Goal: Information Seeking & Learning: Learn about a topic

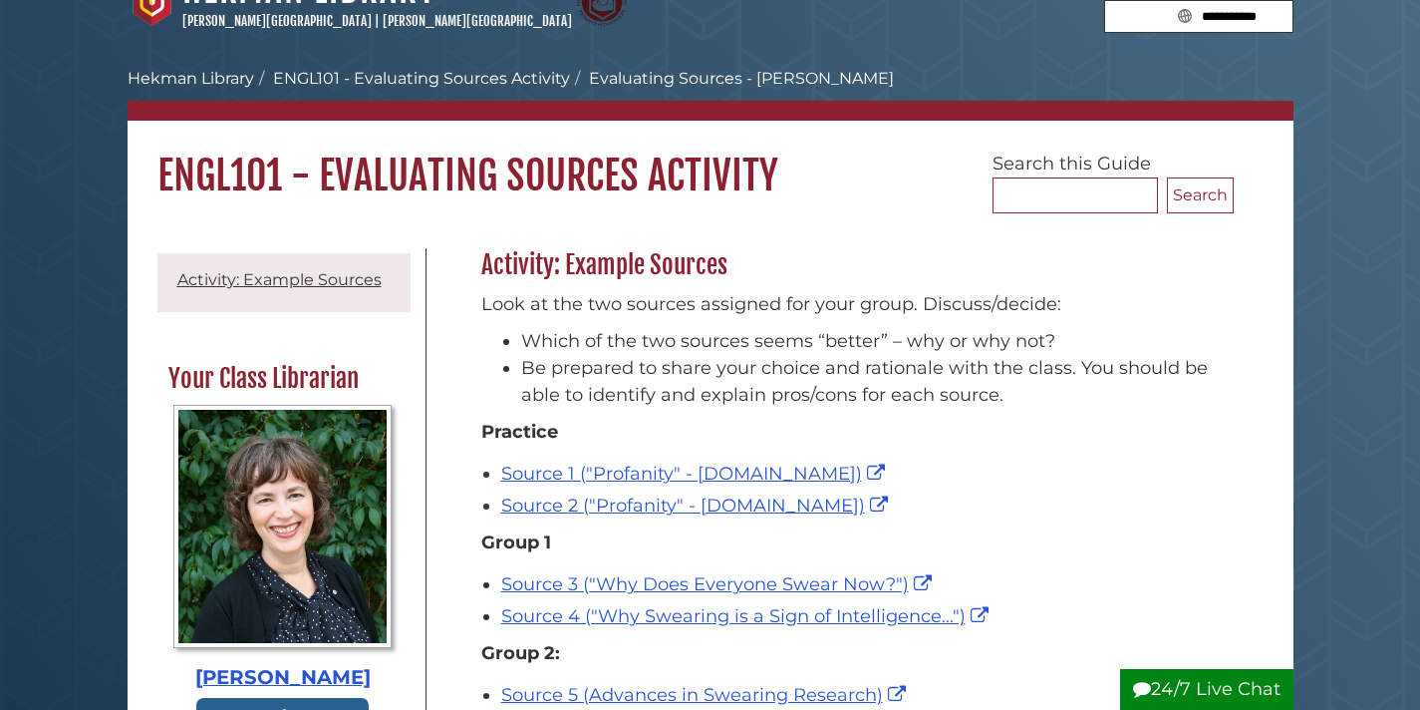
scroll to position [41, 0]
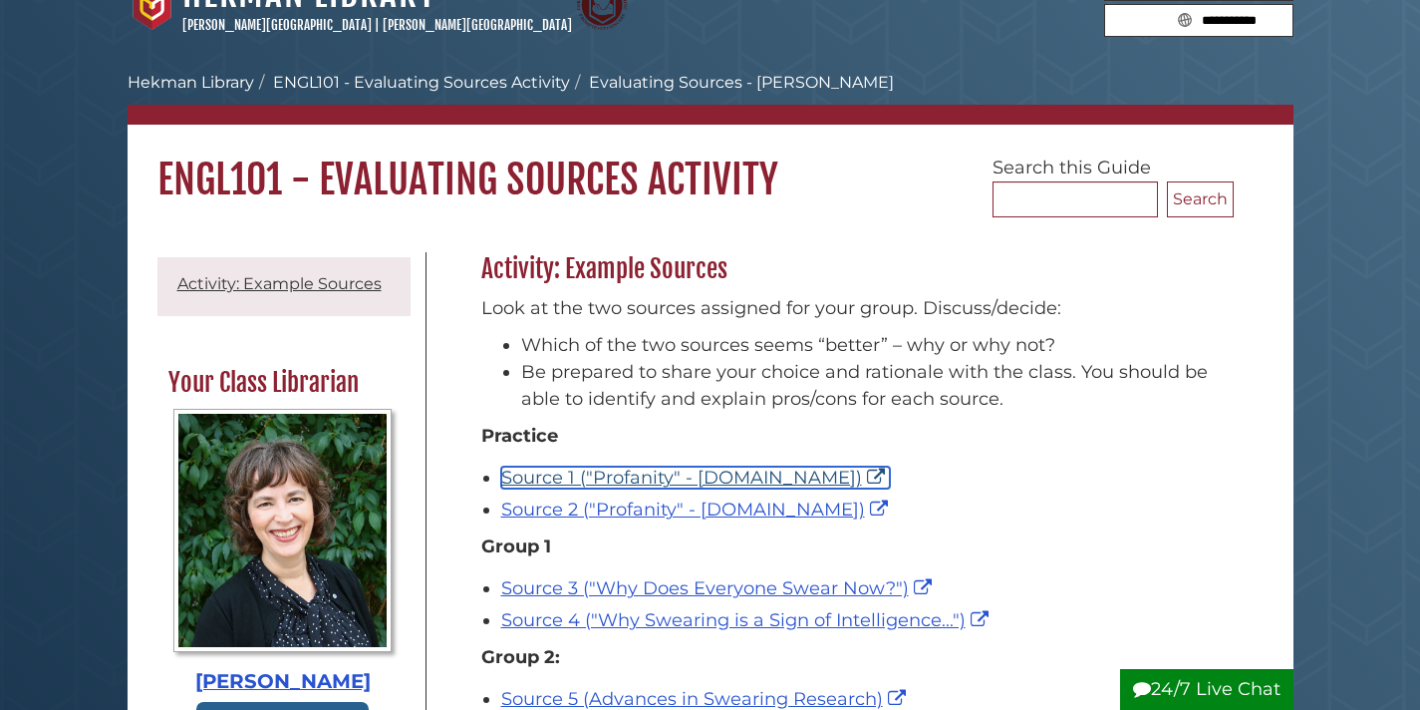
click at [687, 471] on link "Source 1 ("Profanity" - [DOMAIN_NAME])" at bounding box center [695, 477] width 389 height 22
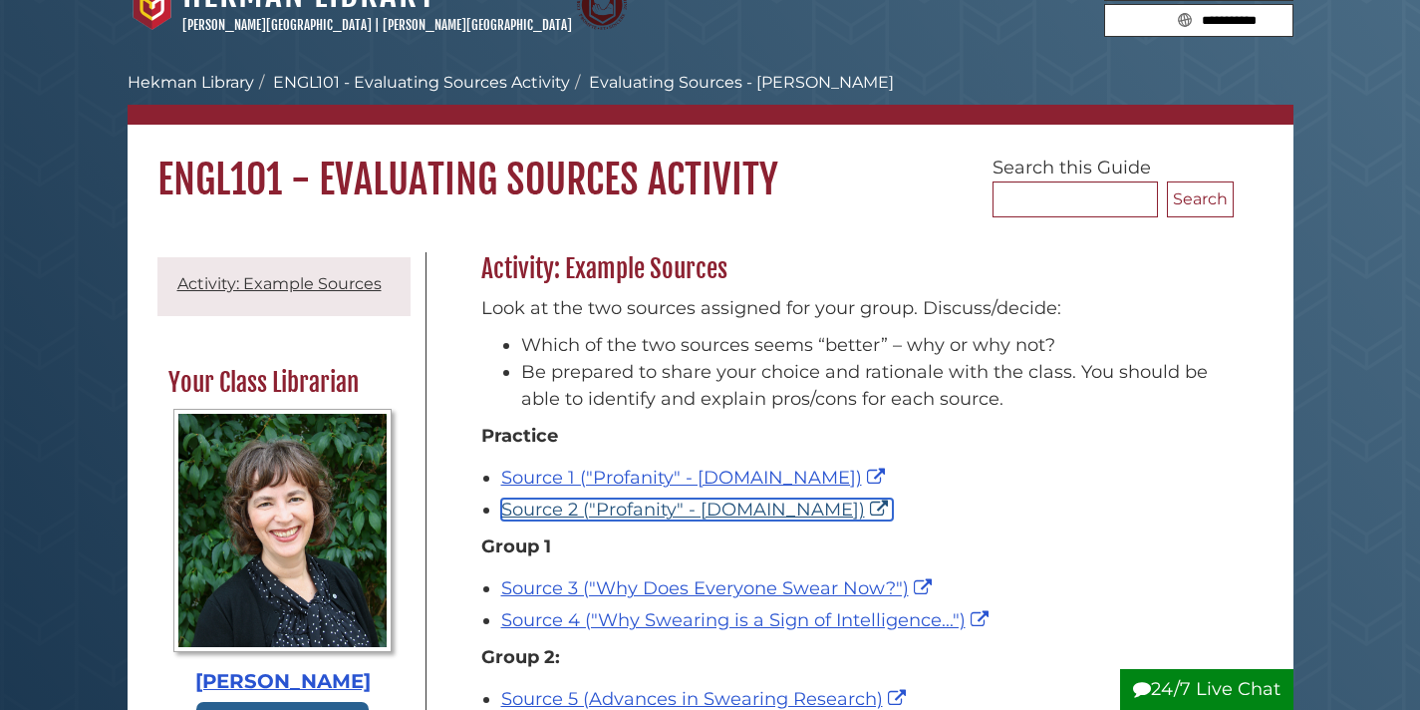
click at [767, 515] on link "Source 2 ("Profanity" - [DOMAIN_NAME])" at bounding box center [697, 509] width 392 height 22
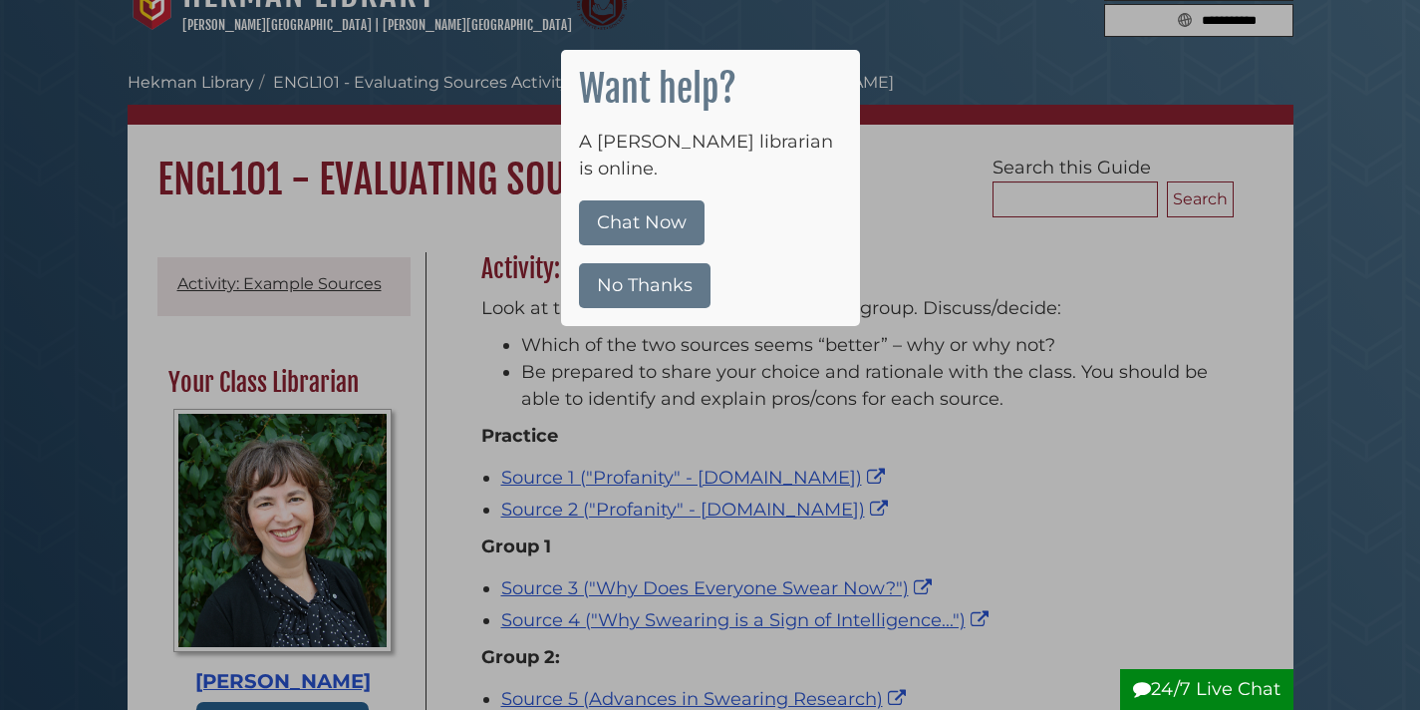
click at [666, 263] on button "No Thanks" at bounding box center [645, 285] width 132 height 45
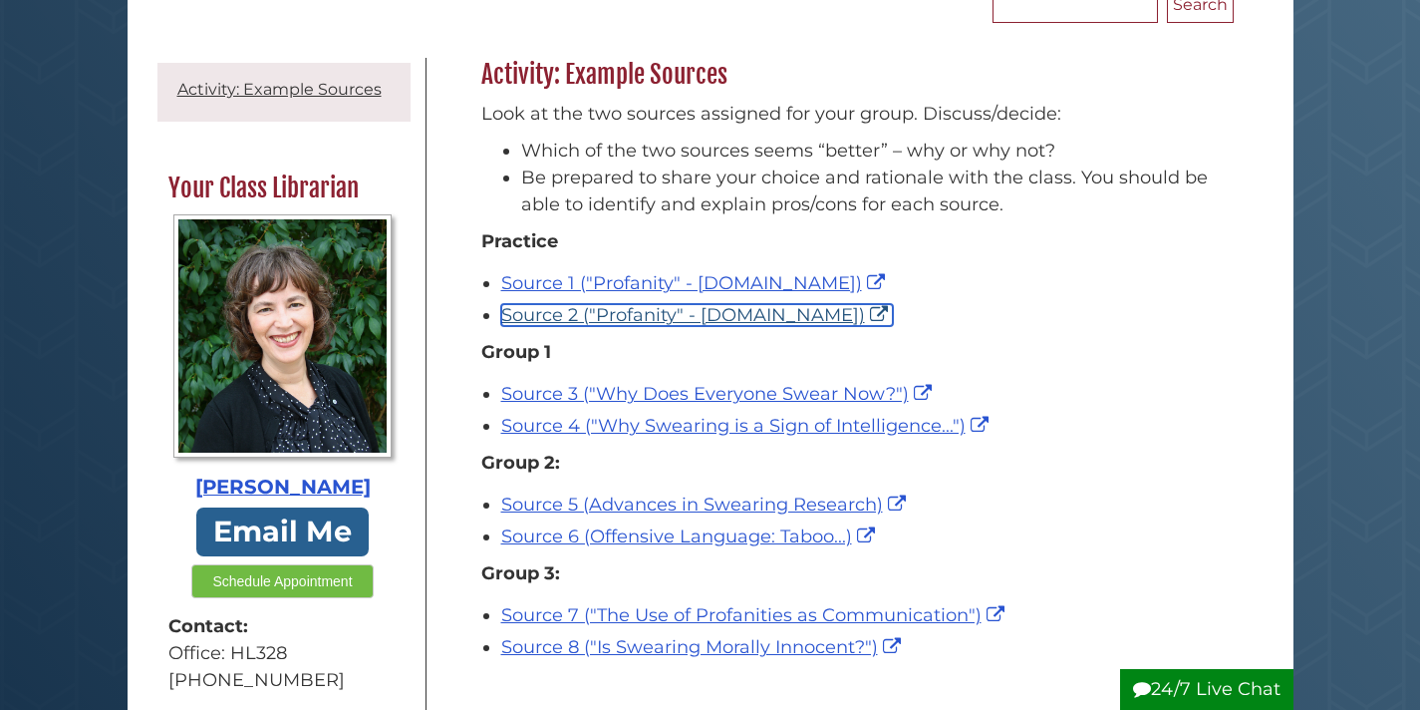
scroll to position [240, 0]
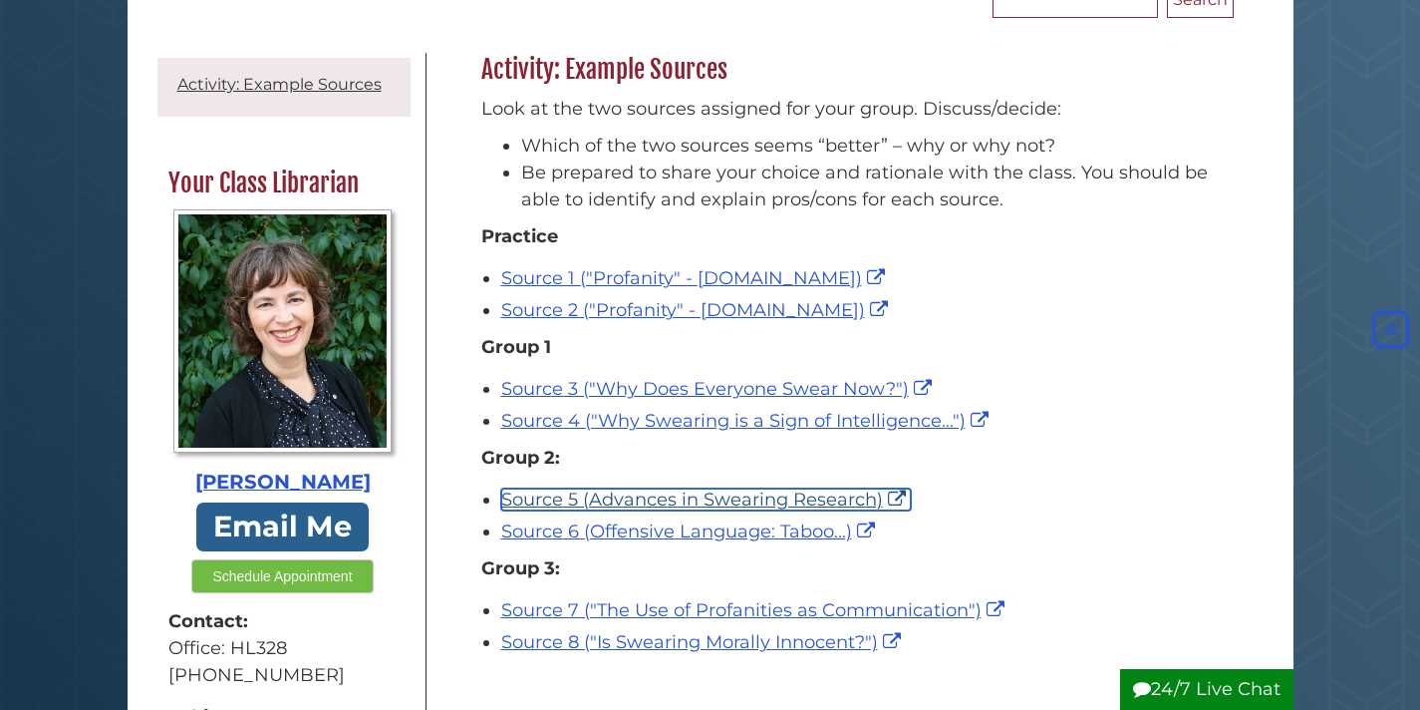
click at [785, 505] on link "Source 5 (Advances in Swearing Research)" at bounding box center [706, 499] width 410 height 22
click at [726, 502] on link "Source 5 (Advances in Swearing Research)" at bounding box center [706, 499] width 410 height 22
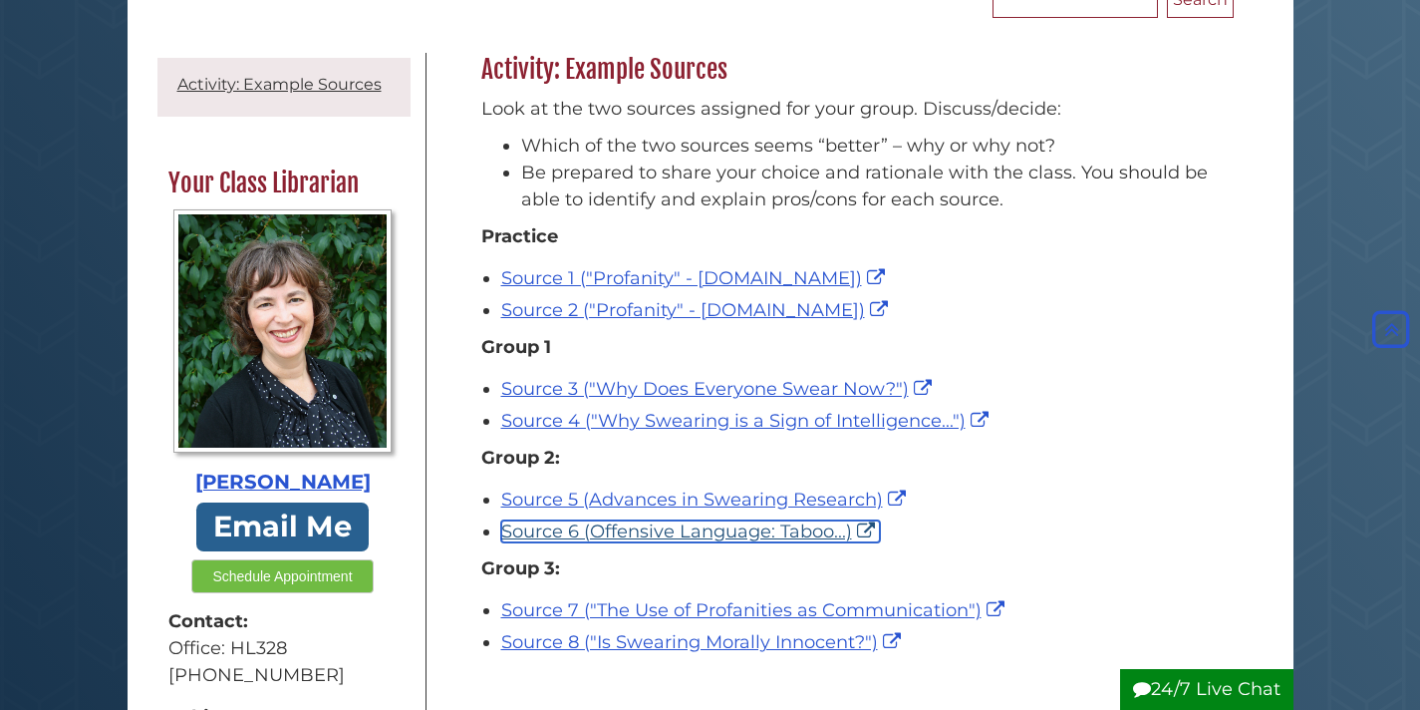
click at [701, 527] on link "Source 6 (Offensive Language: Taboo...)" at bounding box center [690, 531] width 379 height 22
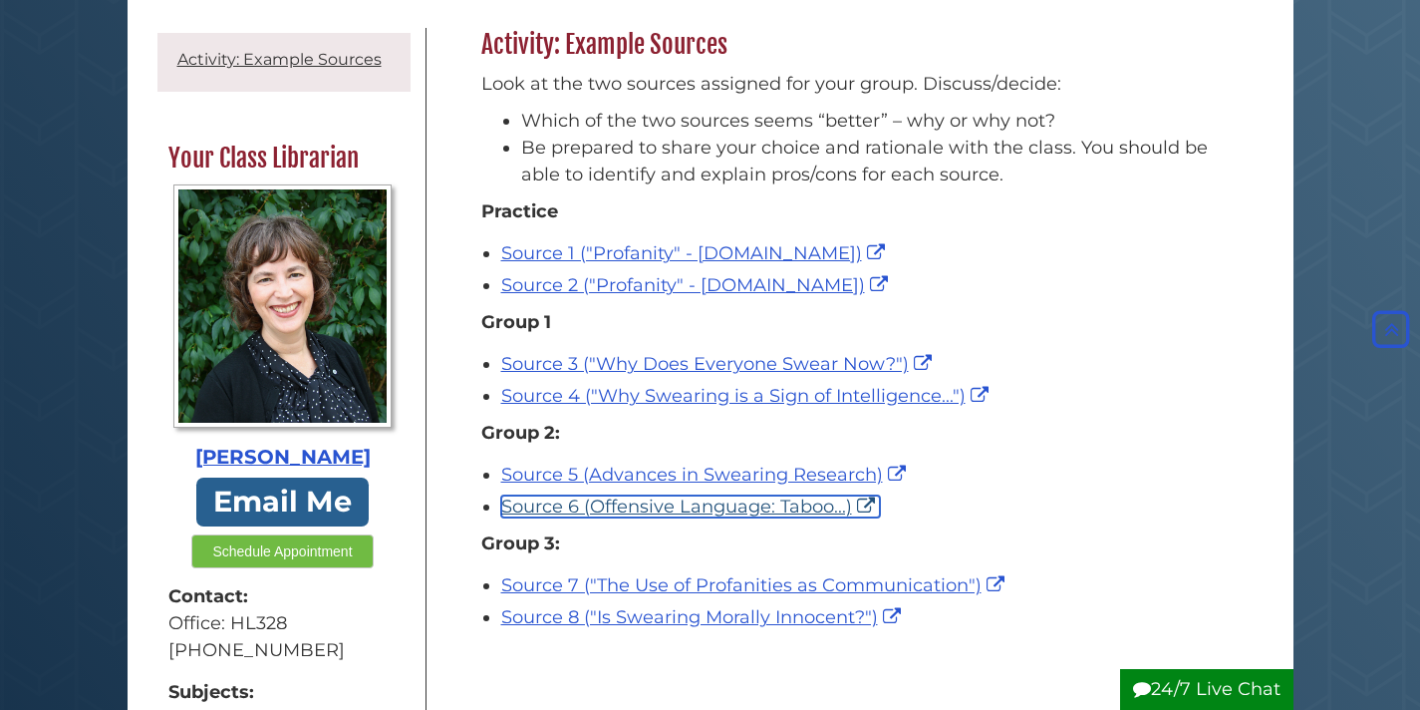
scroll to position [275, 0]
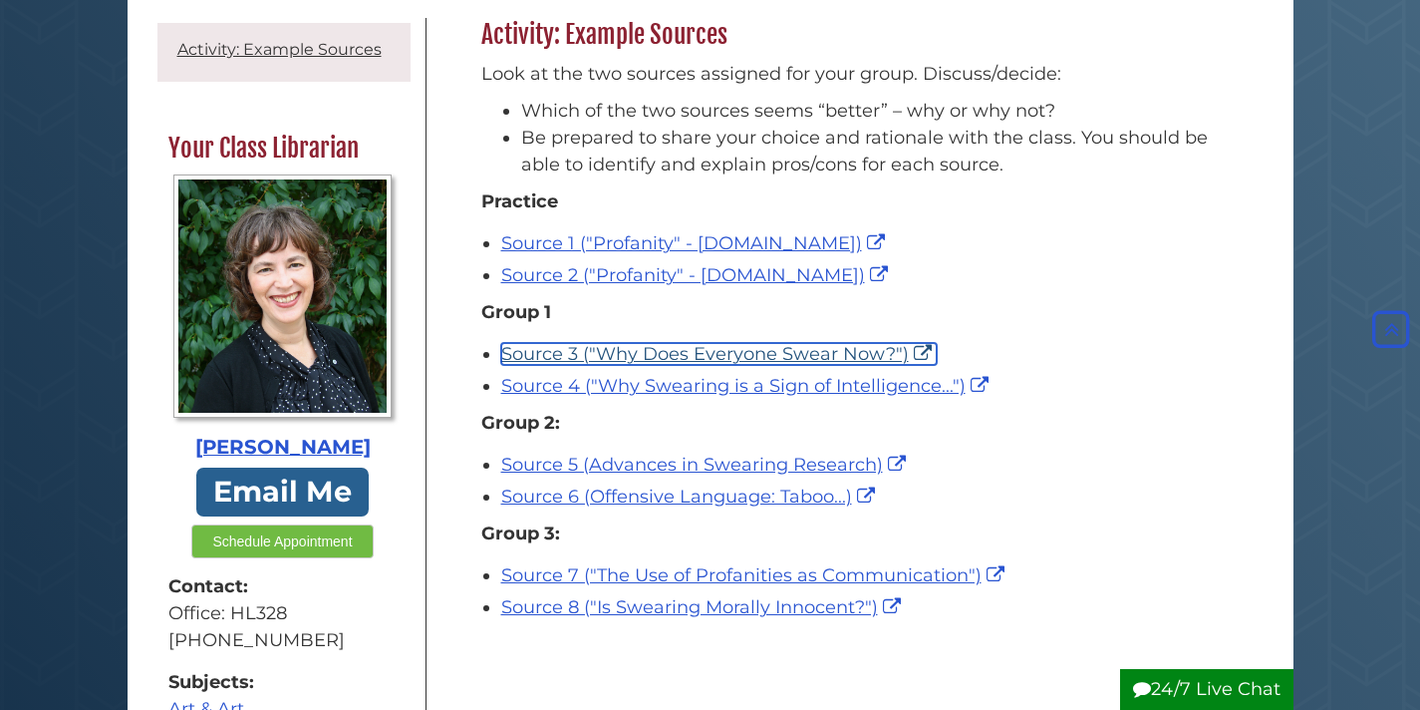
click at [679, 354] on link "Source 3 ("Why Does Everyone Swear Now?")" at bounding box center [718, 354] width 435 height 22
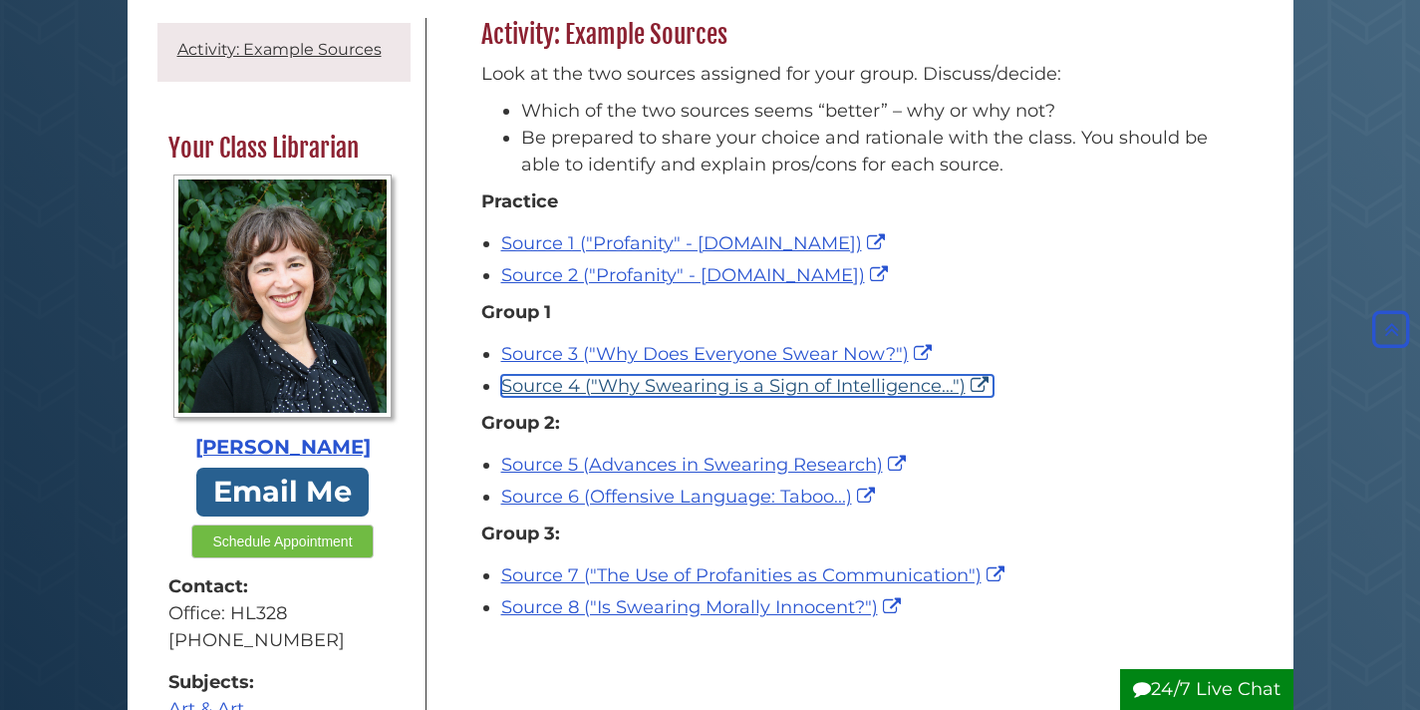
click at [604, 393] on link "Source 4 ("Why Swearing is a Sign of Intelligence...")" at bounding box center [747, 386] width 492 height 22
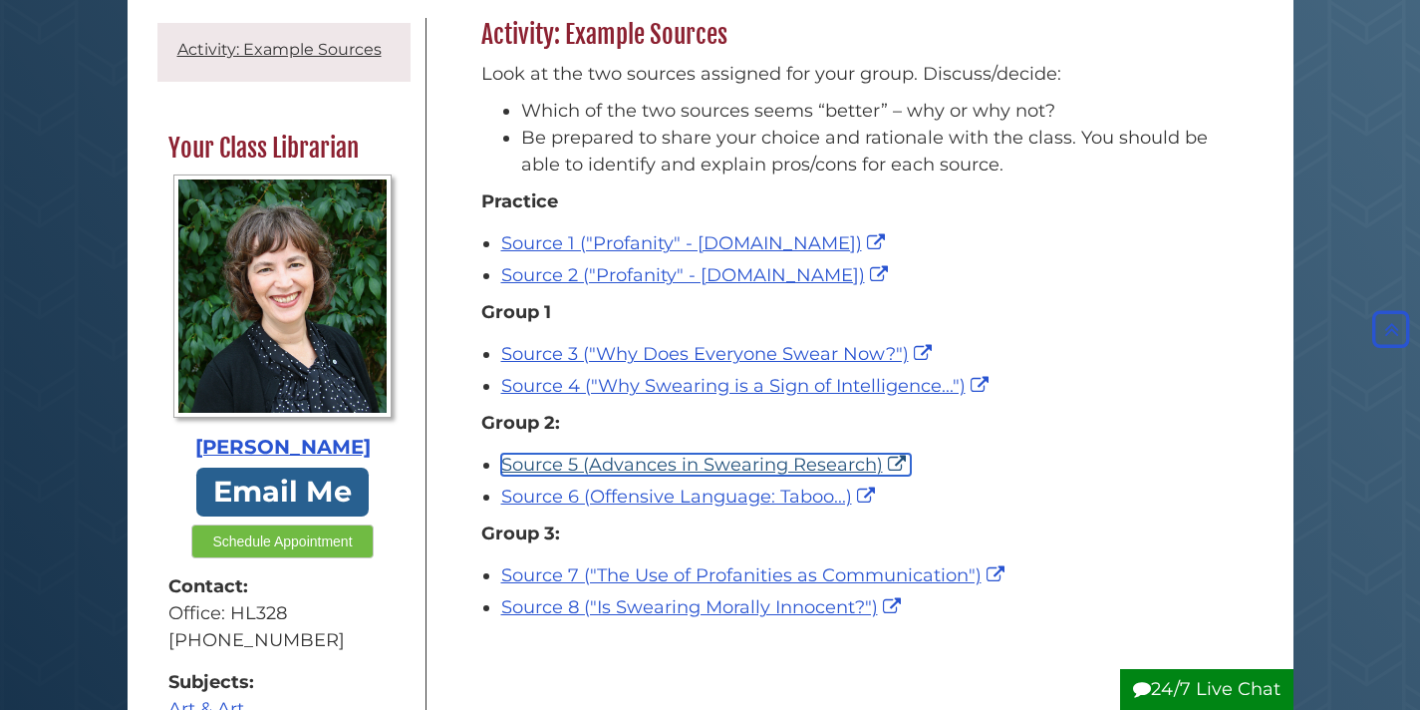
click at [762, 465] on link "Source 5 (Advances in Swearing Research)" at bounding box center [706, 464] width 410 height 22
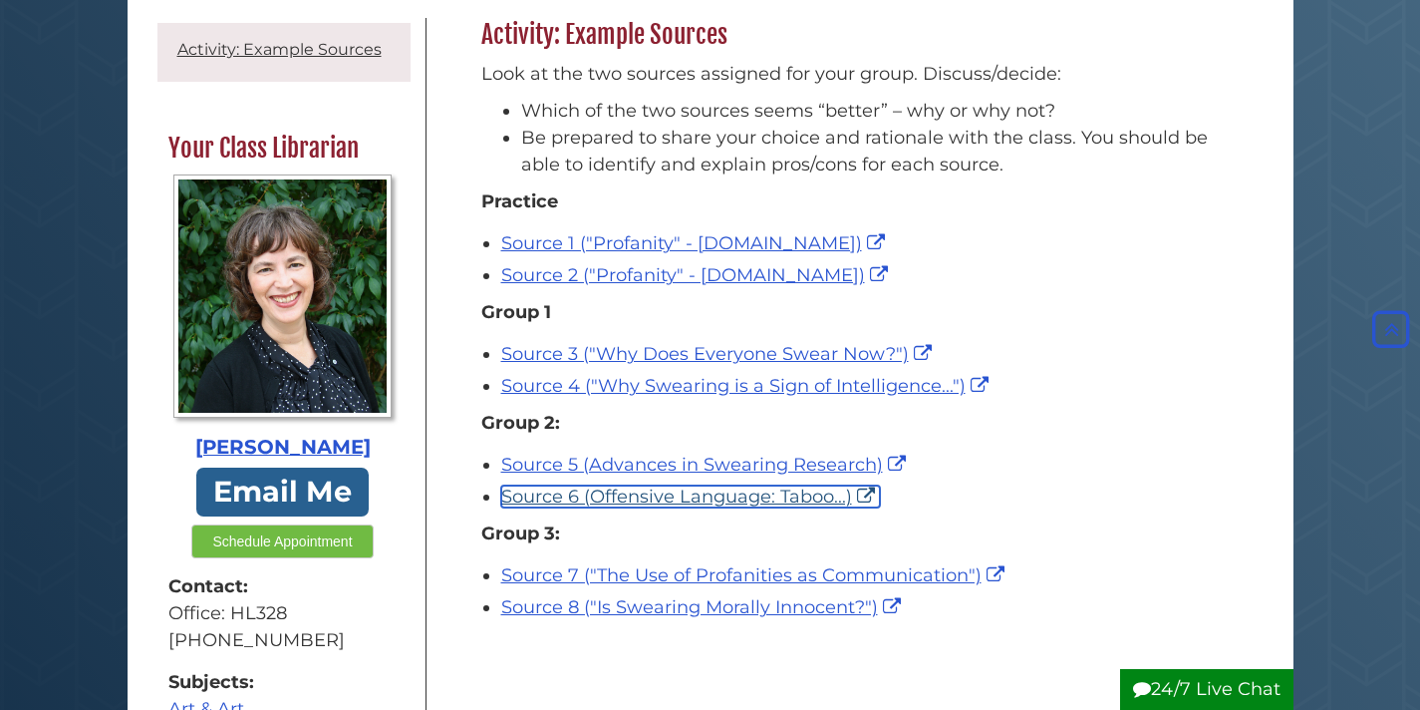
click at [686, 494] on link "Source 6 (Offensive Language: Taboo...)" at bounding box center [690, 496] width 379 height 22
